Goal: Find specific page/section: Find specific page/section

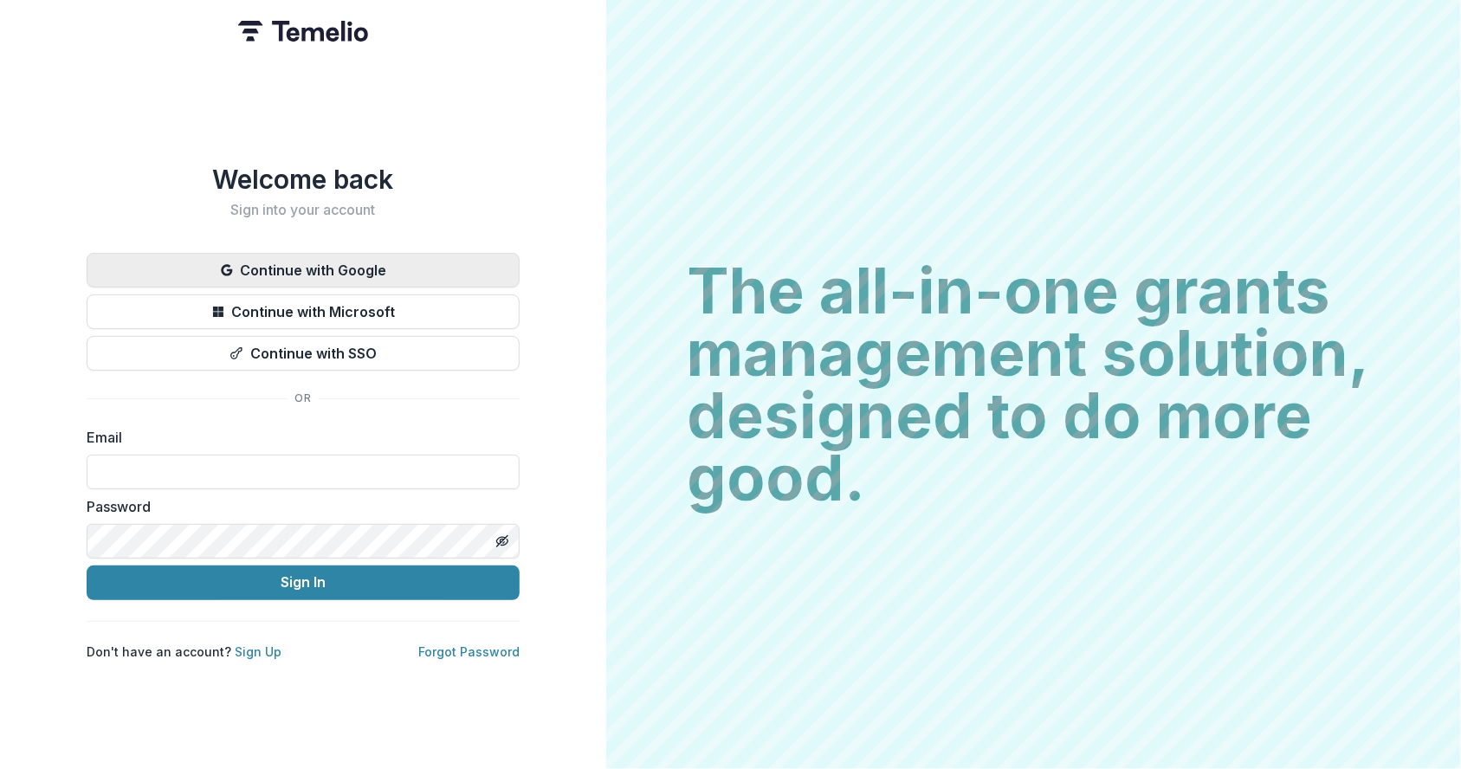
click at [401, 265] on button "Continue with Google" at bounding box center [303, 270] width 433 height 35
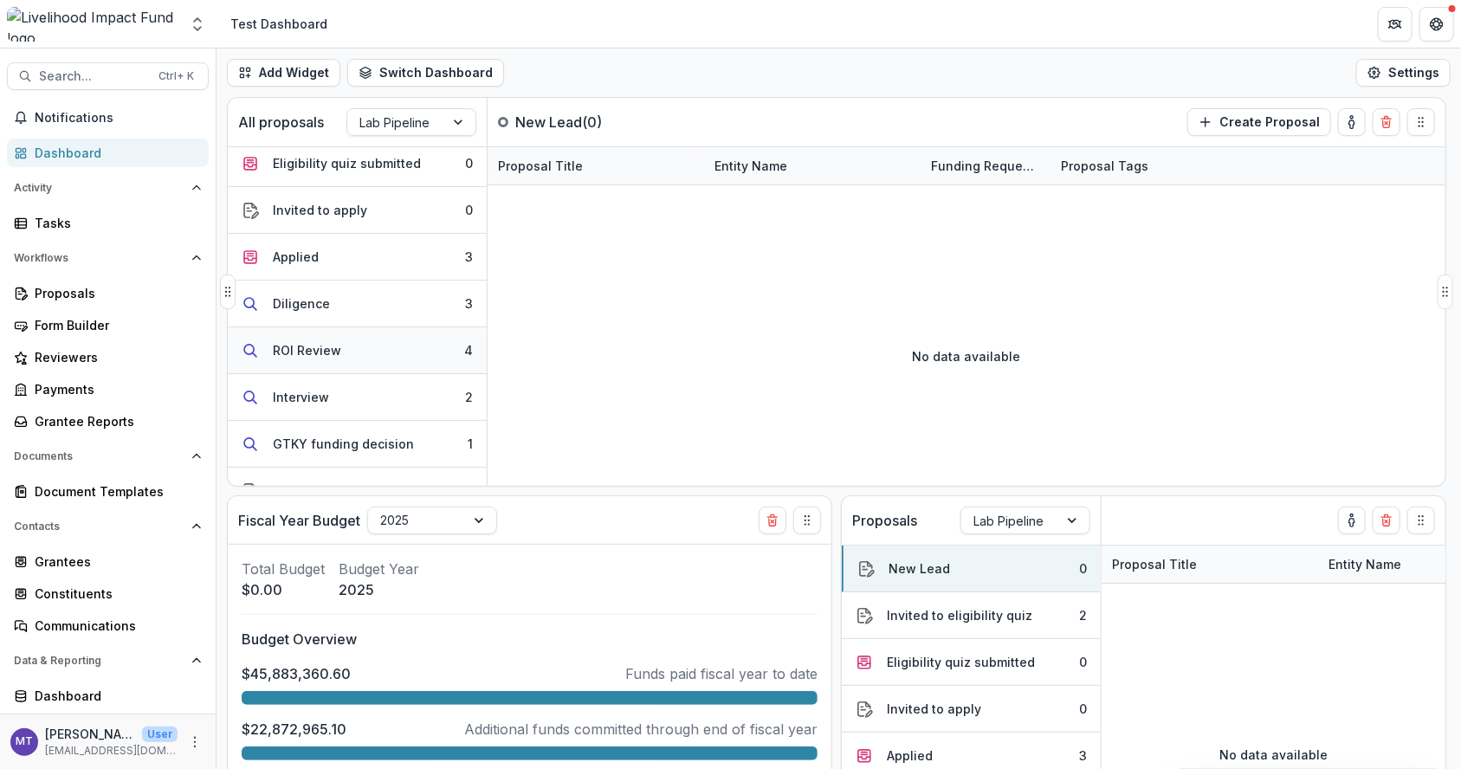
scroll to position [260, 0]
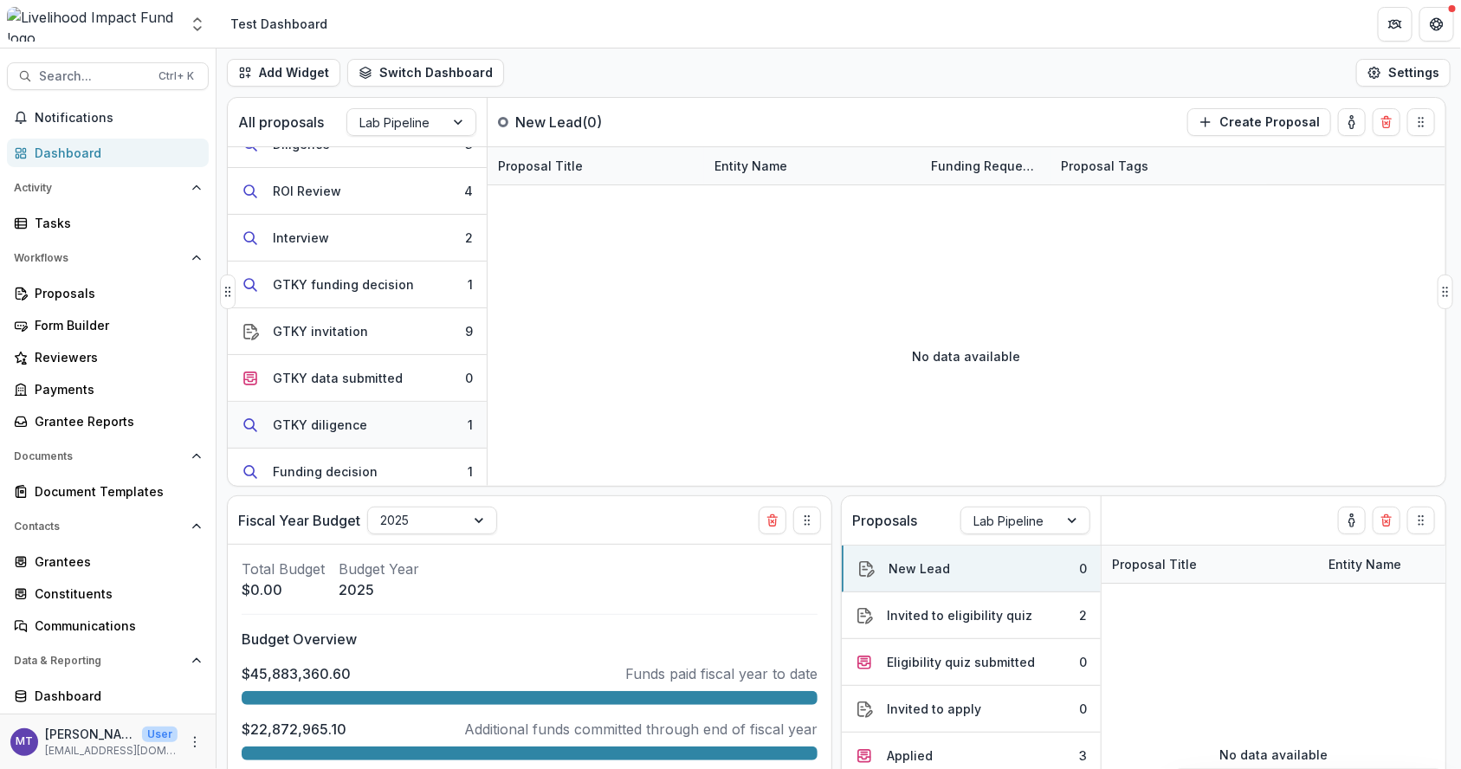
click at [379, 414] on button "GTKY diligence 1" at bounding box center [357, 425] width 259 height 47
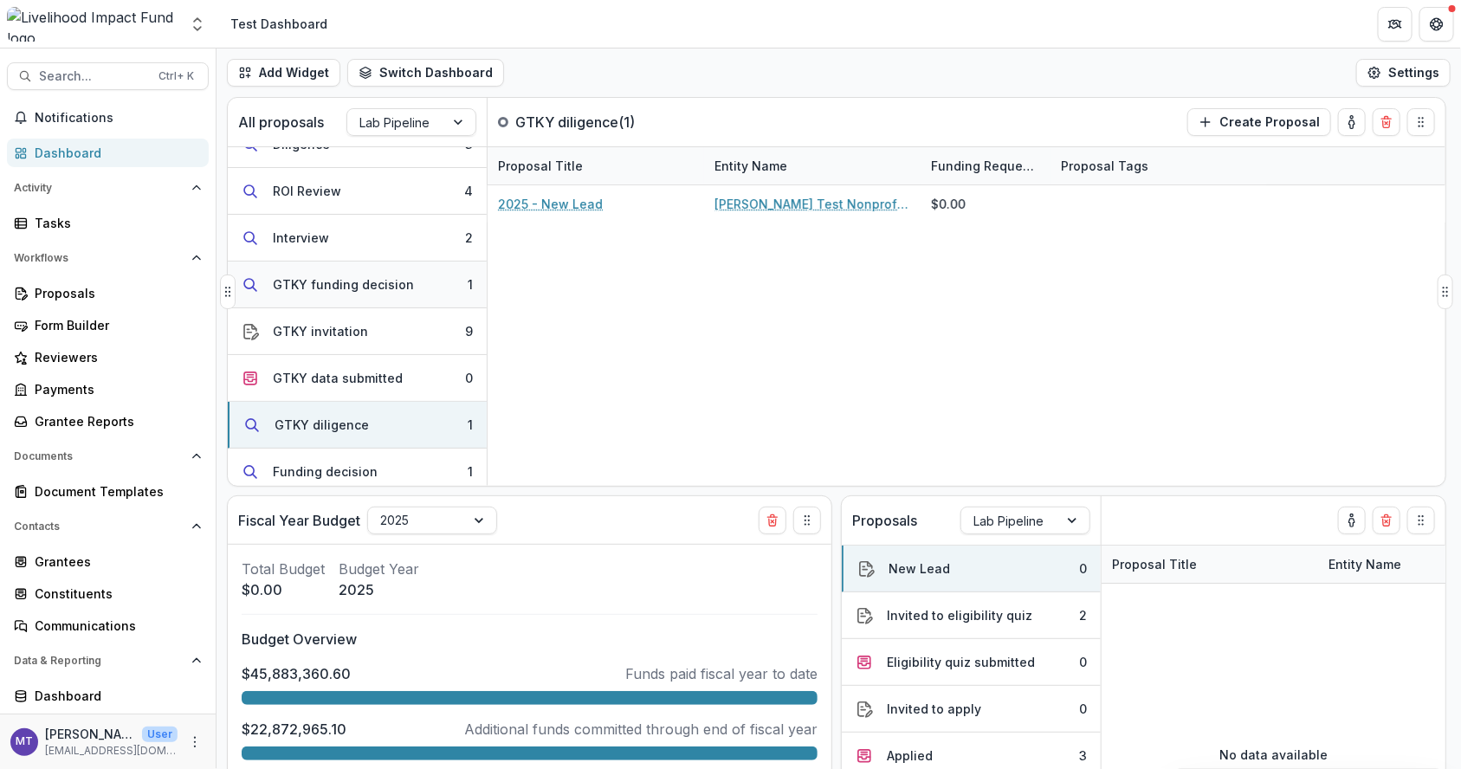
click at [362, 278] on div "GTKY funding decision" at bounding box center [343, 284] width 141 height 18
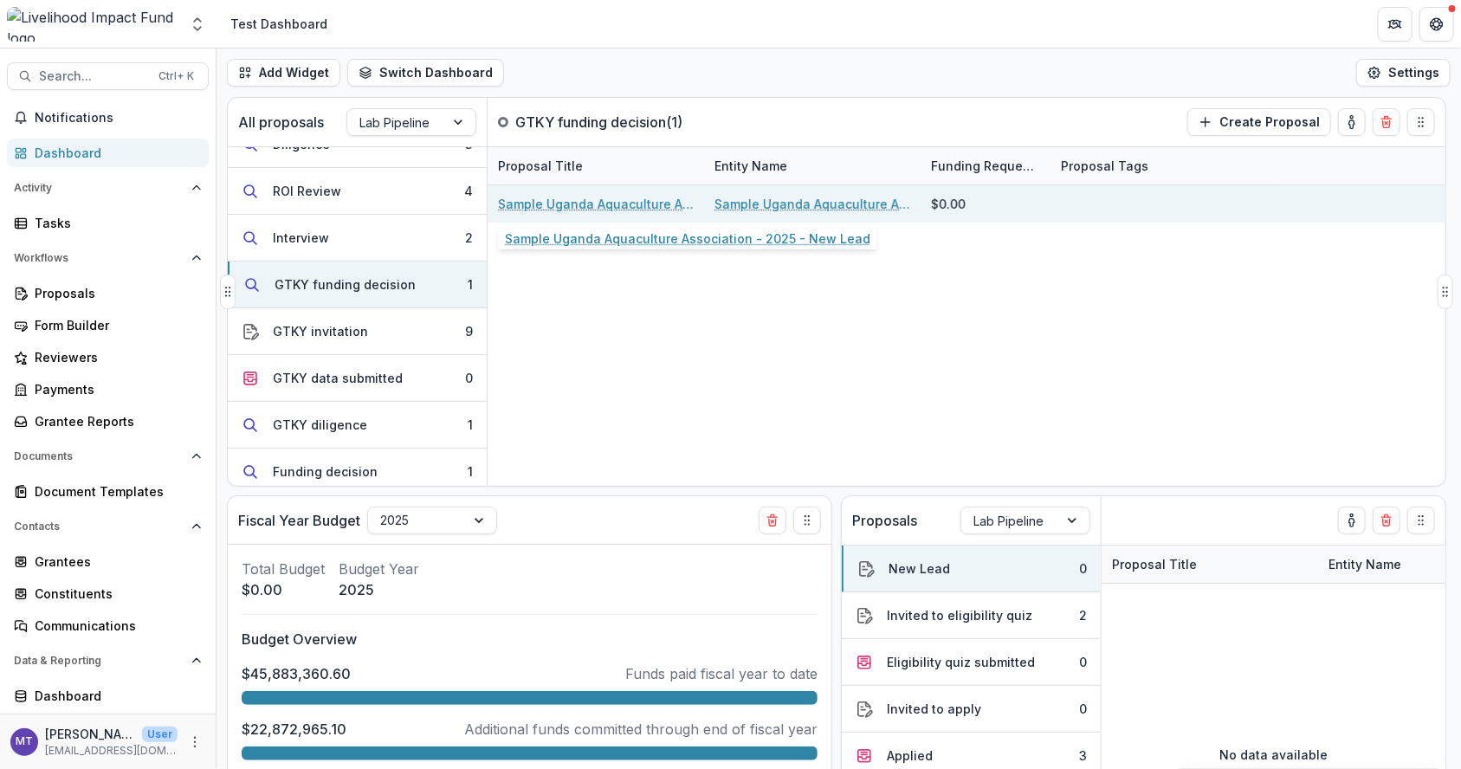
click at [629, 200] on link "Sample Uganda Aquaculture Association - 2025 - New Lead" at bounding box center [596, 204] width 196 height 18
